Goal: Transaction & Acquisition: Register for event/course

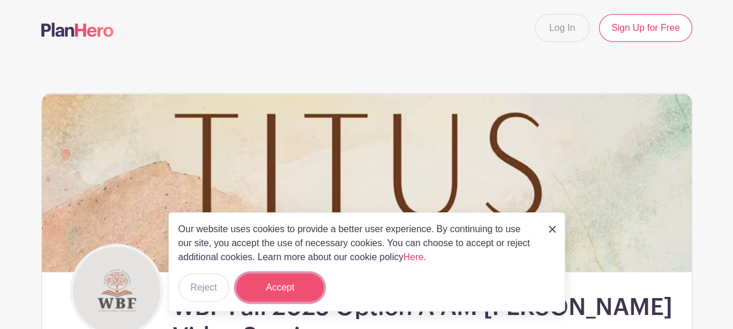
click at [307, 286] on button "Accept" at bounding box center [279, 287] width 87 height 28
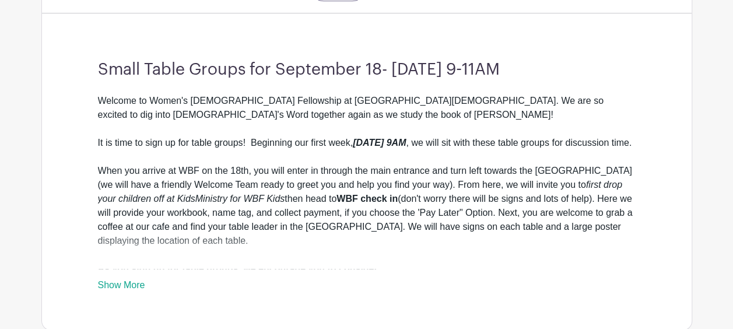
scroll to position [473, 0]
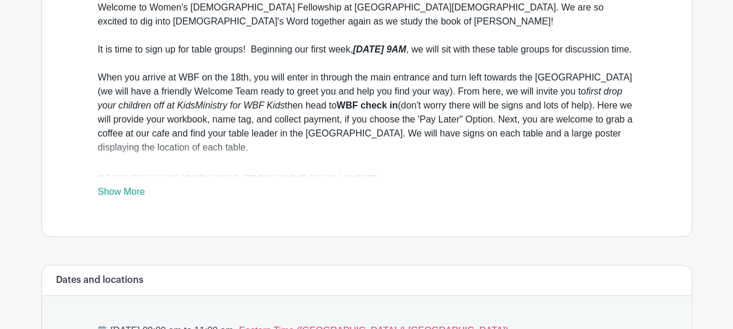
click at [121, 192] on link "Show More" at bounding box center [121, 194] width 47 height 15
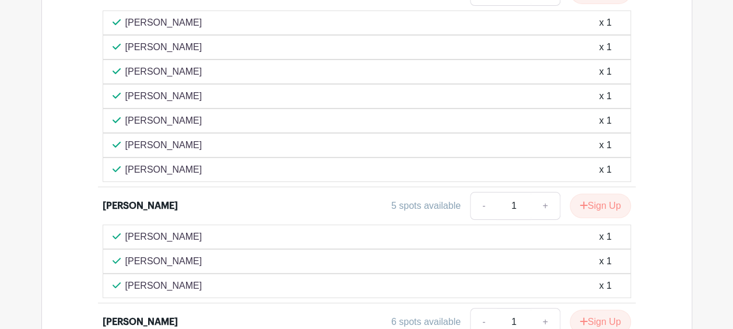
scroll to position [2198, 0]
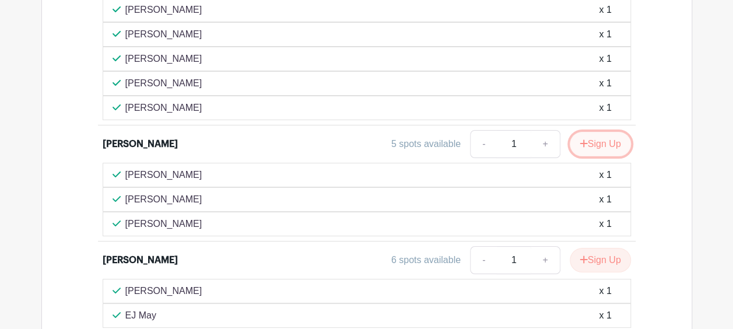
click at [609, 132] on button "Sign Up" at bounding box center [600, 144] width 61 height 24
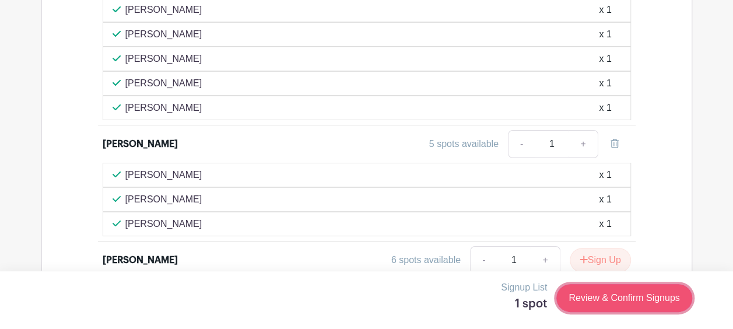
click at [632, 293] on link "Review & Confirm Signups" at bounding box center [623, 298] width 135 height 28
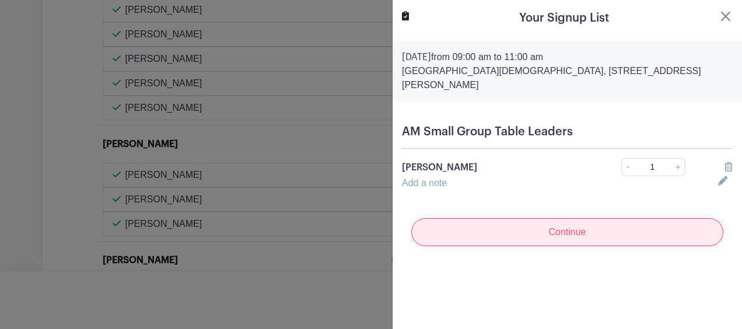
click at [514, 218] on input "Continue" at bounding box center [567, 232] width 312 height 28
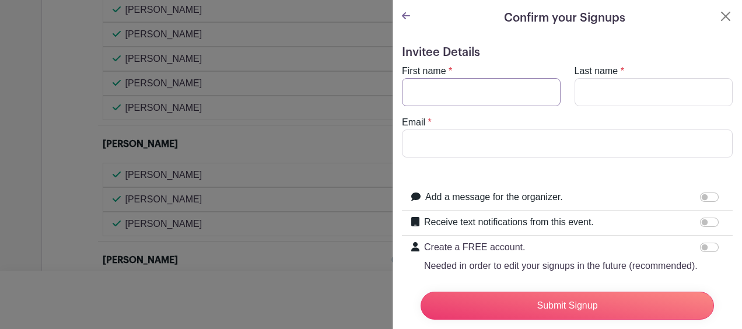
click at [414, 92] on input "First name" at bounding box center [481, 92] width 159 height 28
type input "[PERSON_NAME]"
type input "[EMAIL_ADDRESS][DOMAIN_NAME]"
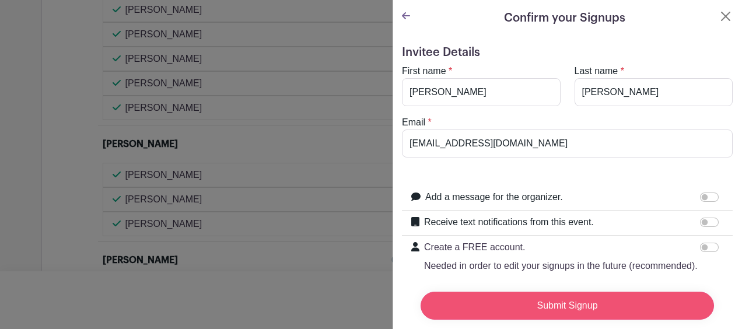
click at [557, 297] on input "Submit Signup" at bounding box center [566, 306] width 293 height 28
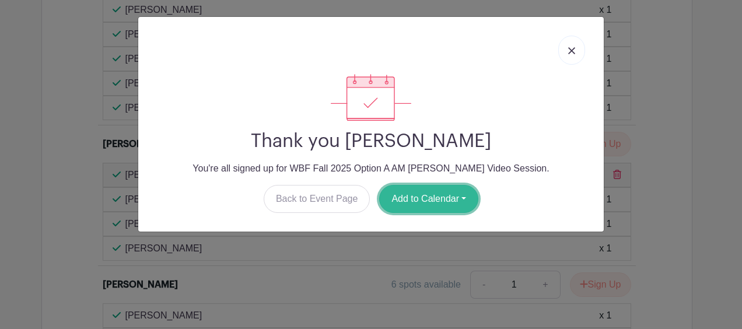
click at [408, 200] on button "Add to Calendar" at bounding box center [428, 199] width 99 height 28
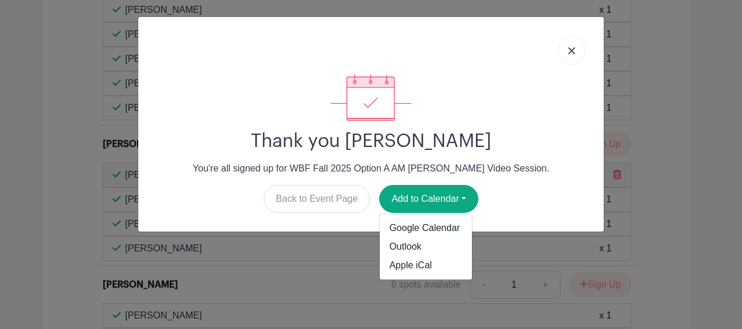
click at [569, 49] on img at bounding box center [571, 50] width 7 height 7
